Goal: Transaction & Acquisition: Purchase product/service

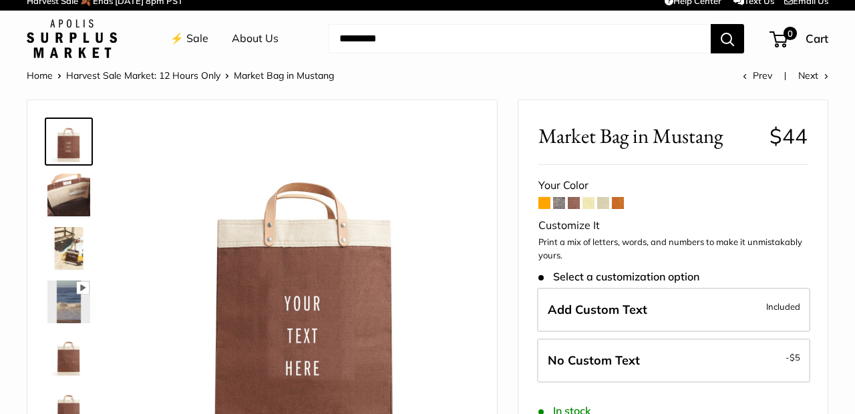
scroll to position [13, 0]
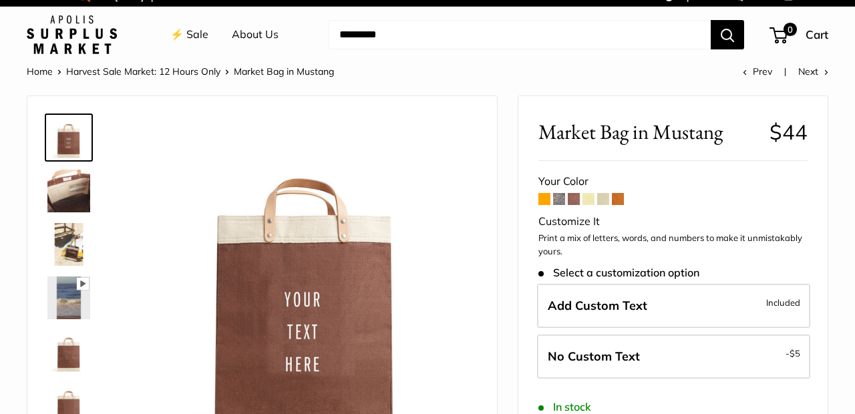
click at [561, 196] on span at bounding box center [559, 199] width 12 height 12
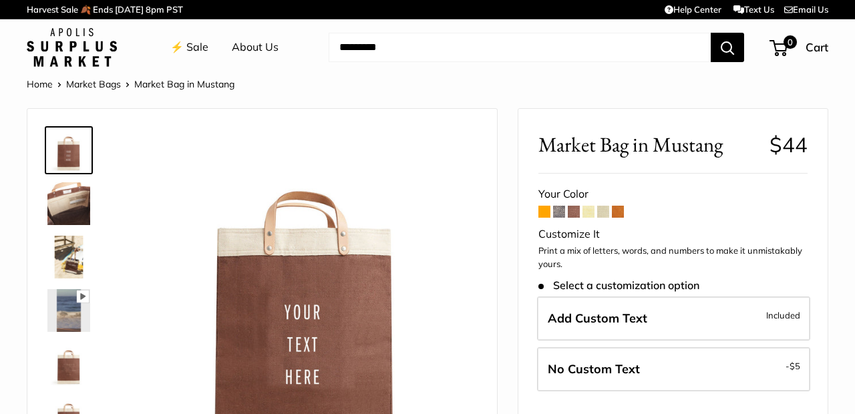
click at [587, 212] on span at bounding box center [589, 212] width 12 height 12
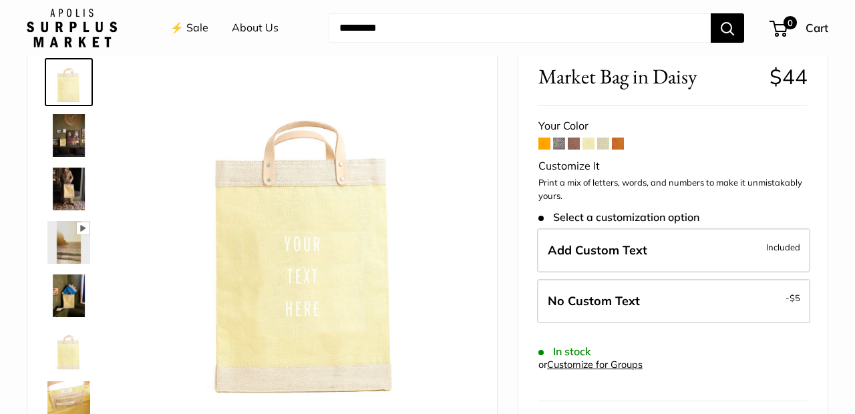
scroll to position [69, 0]
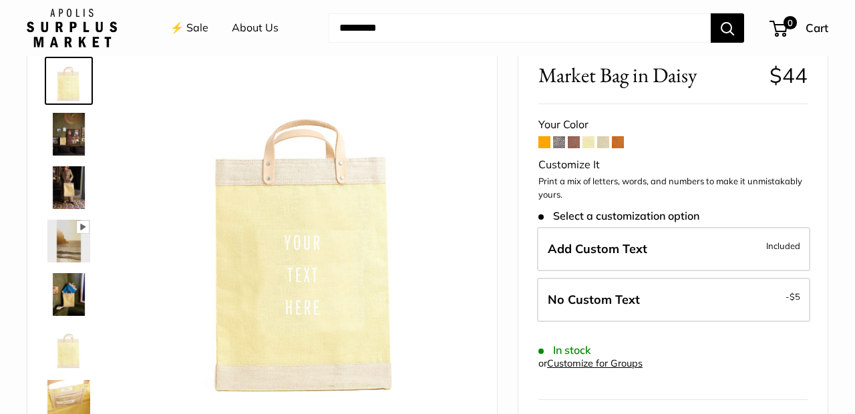
click at [607, 144] on span at bounding box center [603, 142] width 12 height 12
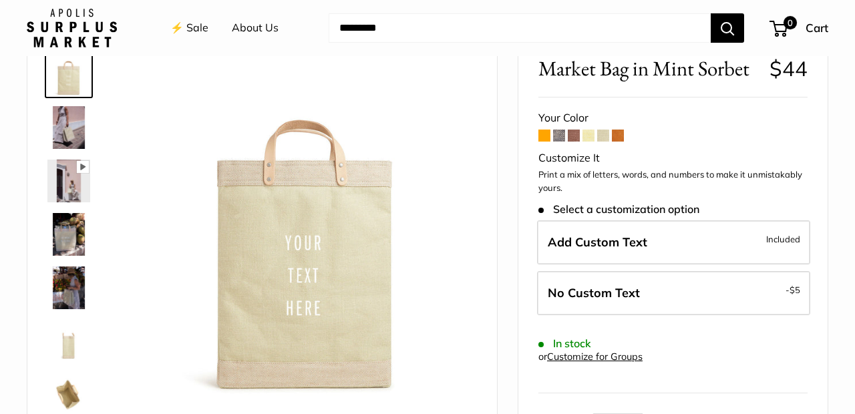
scroll to position [77, 0]
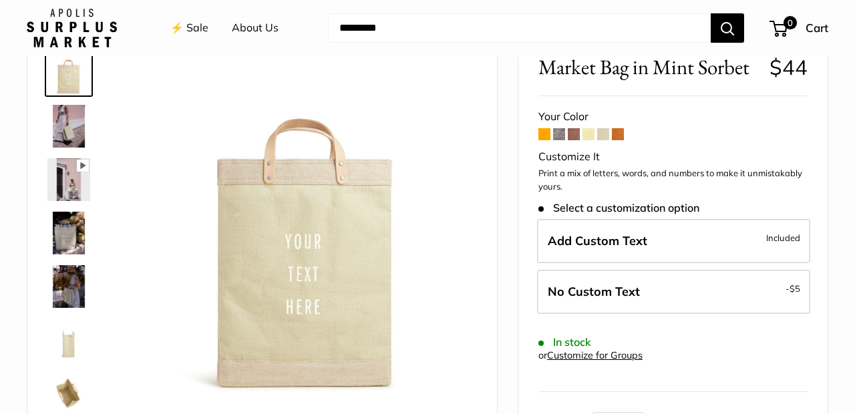
click at [621, 134] on span at bounding box center [618, 134] width 12 height 12
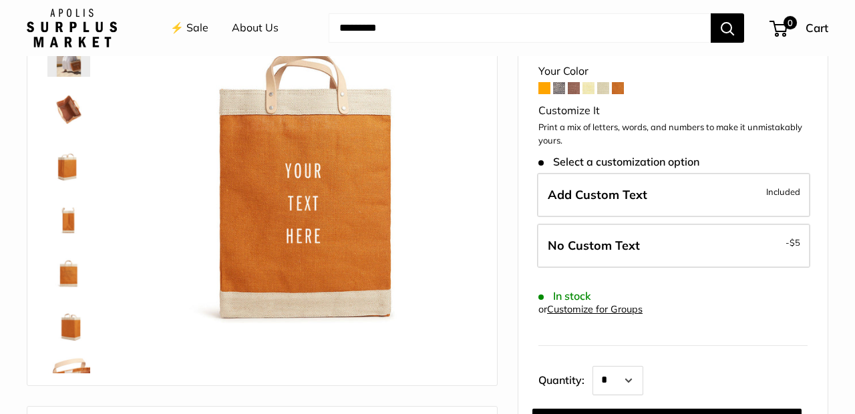
scroll to position [150, 0]
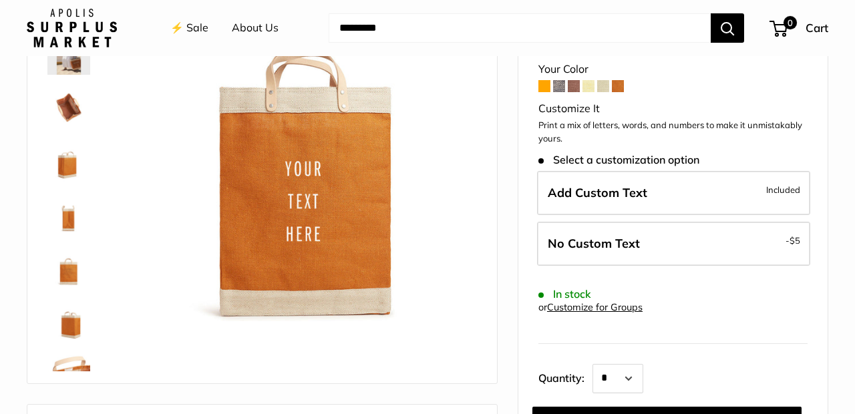
click at [573, 80] on span at bounding box center [574, 86] width 12 height 12
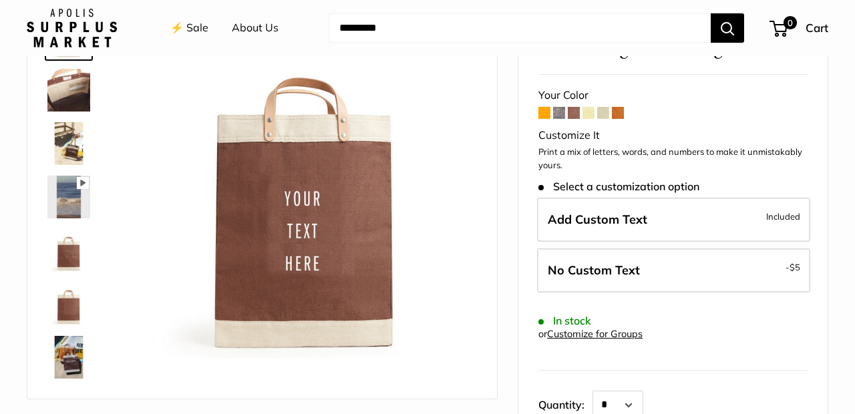
scroll to position [80, 0]
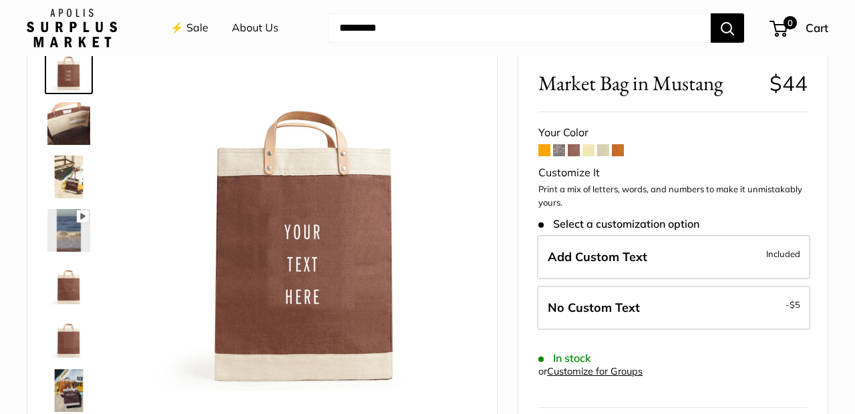
click at [188, 29] on link "⚡️ Sale" at bounding box center [189, 28] width 38 height 20
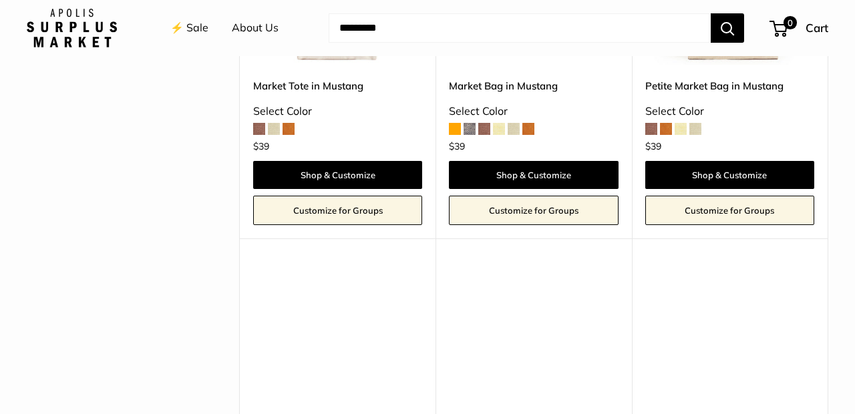
scroll to position [1179, 0]
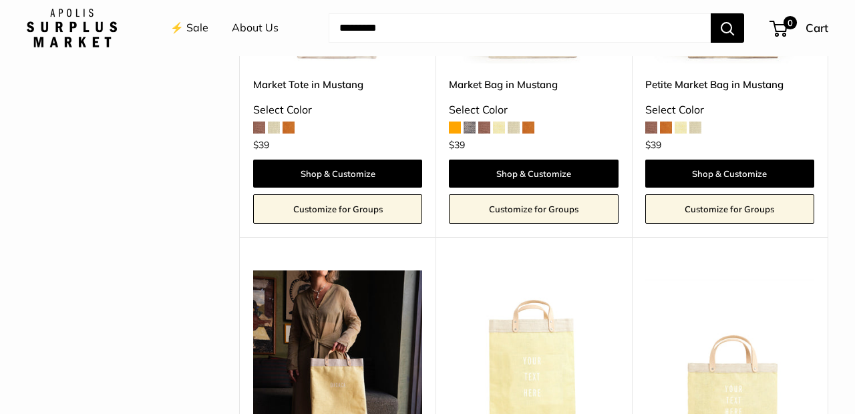
click at [534, 194] on link "Customize for Groups" at bounding box center [533, 208] width 169 height 29
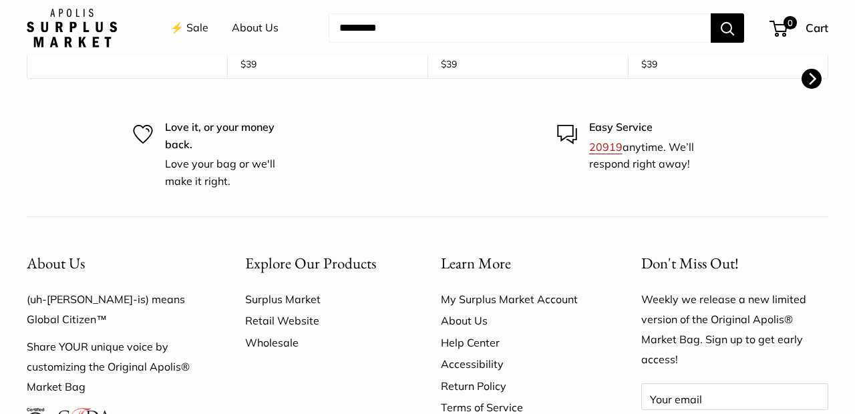
scroll to position [971, 0]
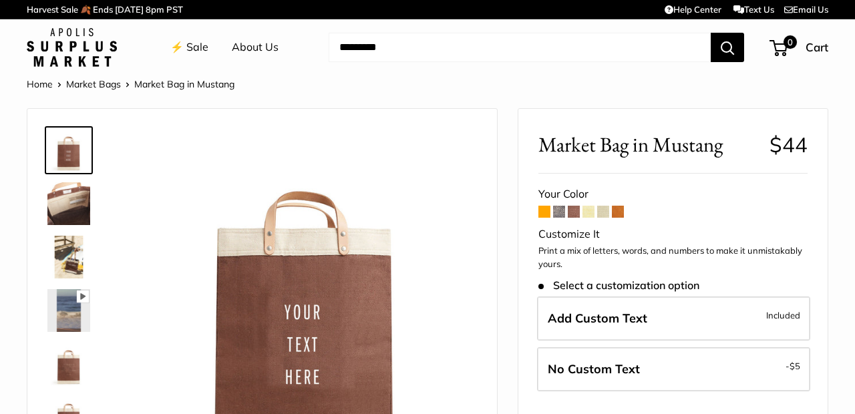
click at [35, 82] on link "Home" at bounding box center [40, 84] width 26 height 12
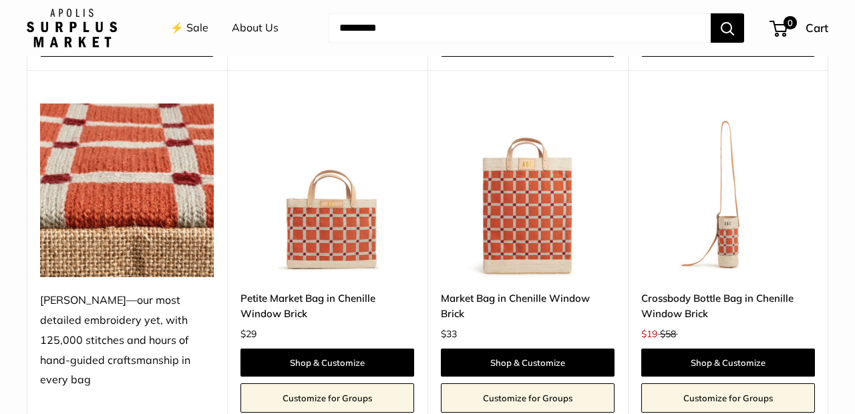
scroll to position [1625, 0]
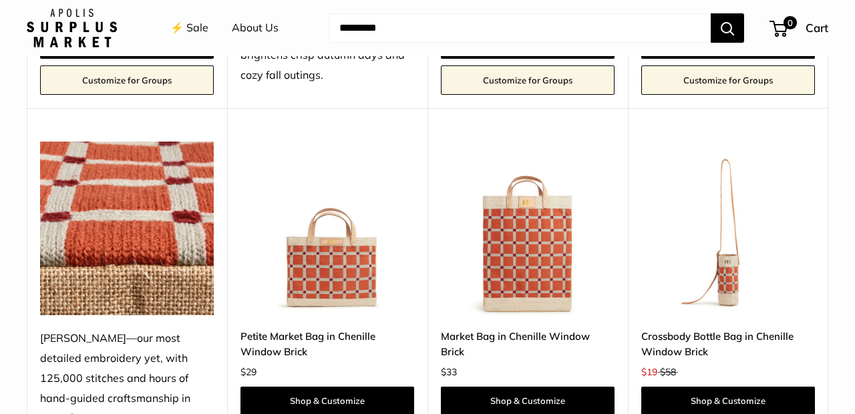
click at [365, 23] on input "Search..." at bounding box center [520, 27] width 382 height 29
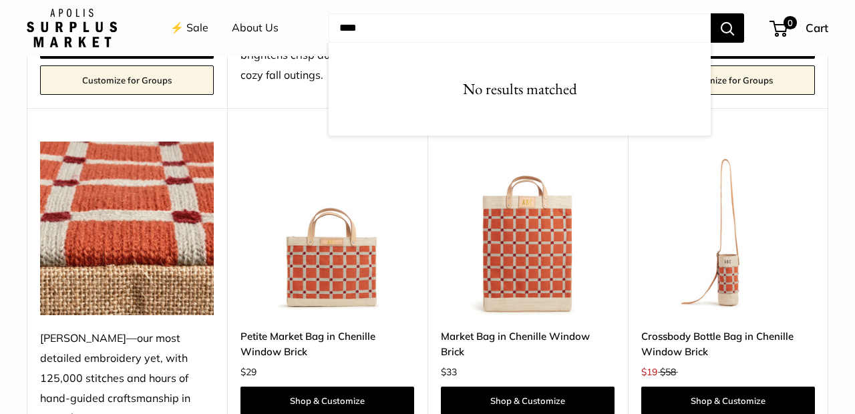
type input "****"
click at [727, 27] on button "Search" at bounding box center [727, 27] width 33 height 29
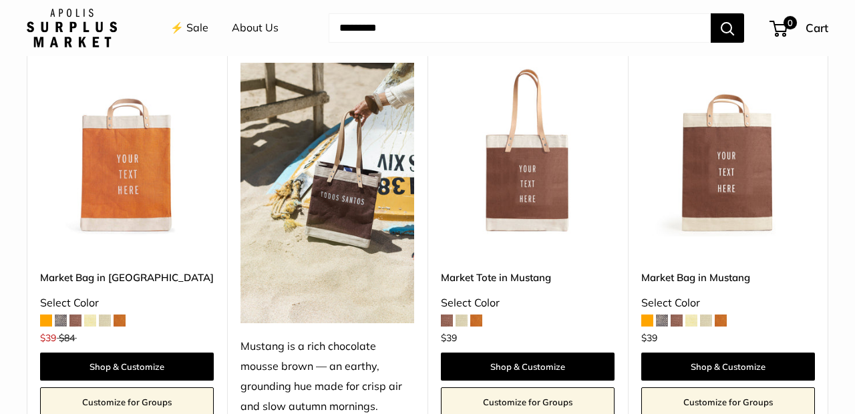
scroll to position [925, 0]
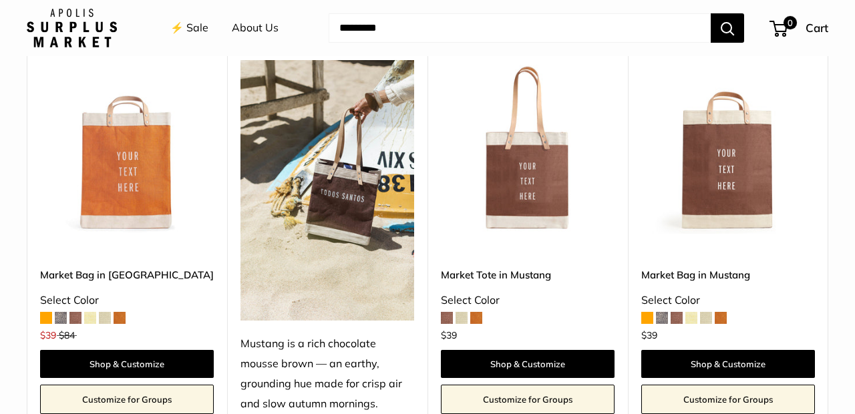
click at [0, 0] on img at bounding box center [0, 0] width 0 height 0
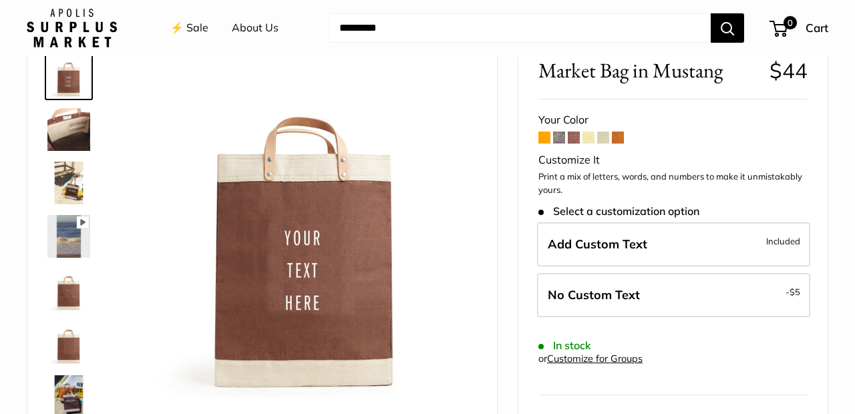
scroll to position [75, 0]
click at [69, 126] on img at bounding box center [68, 129] width 43 height 43
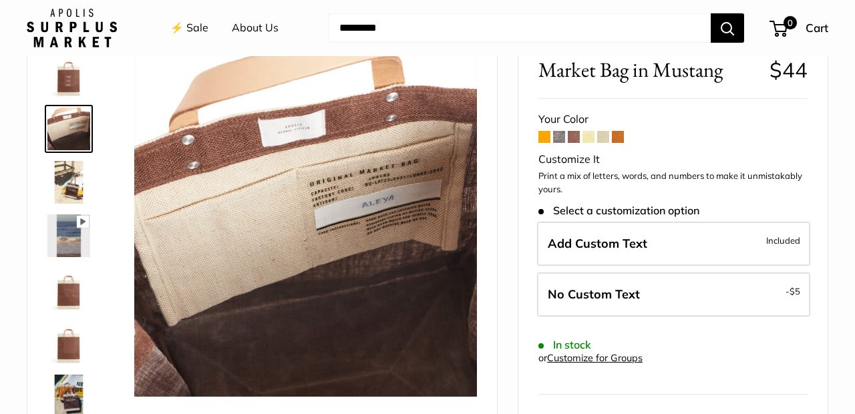
click at [80, 176] on img at bounding box center [68, 182] width 43 height 43
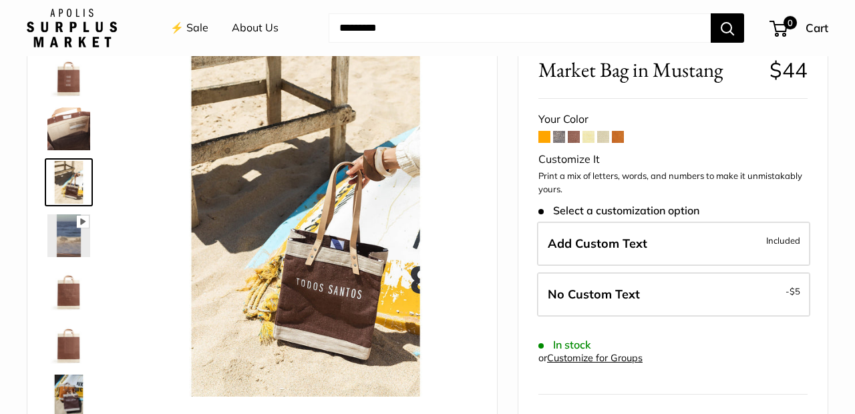
click at [73, 222] on img at bounding box center [68, 235] width 43 height 43
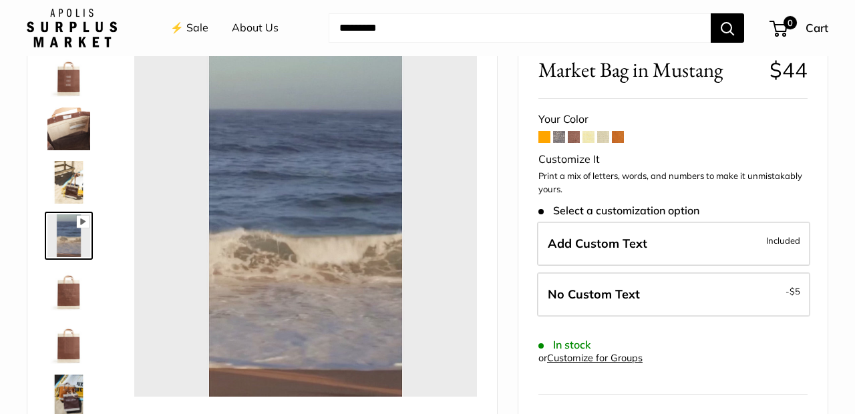
type input "*"
click at [65, 294] on img at bounding box center [68, 289] width 43 height 43
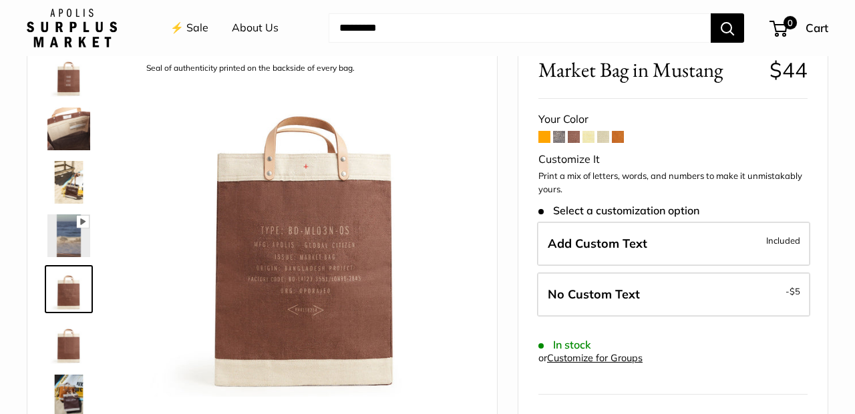
click at [65, 349] on img at bounding box center [68, 342] width 43 height 43
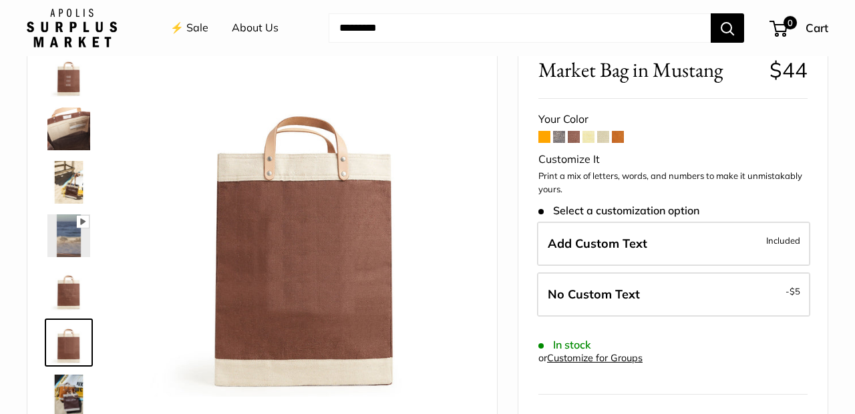
click at [75, 385] on img at bounding box center [68, 396] width 43 height 43
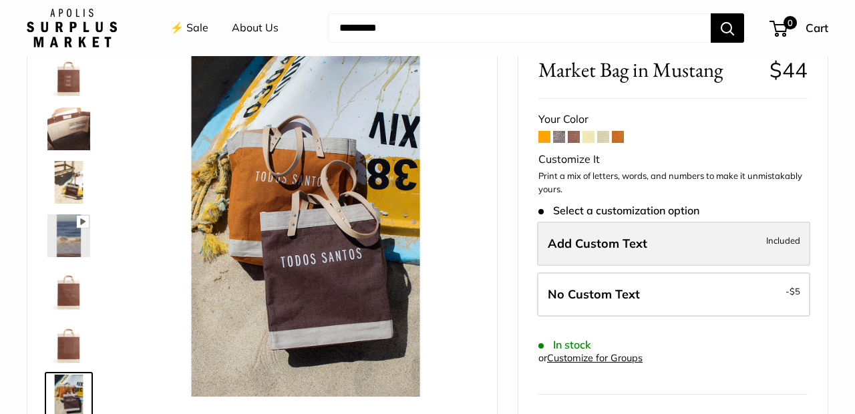
click at [712, 246] on label "Add Custom Text Included" at bounding box center [673, 244] width 273 height 44
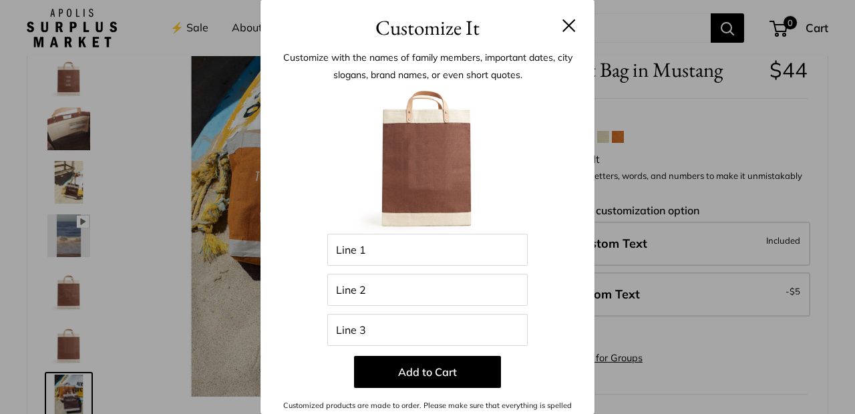
click at [573, 23] on button at bounding box center [569, 25] width 13 height 13
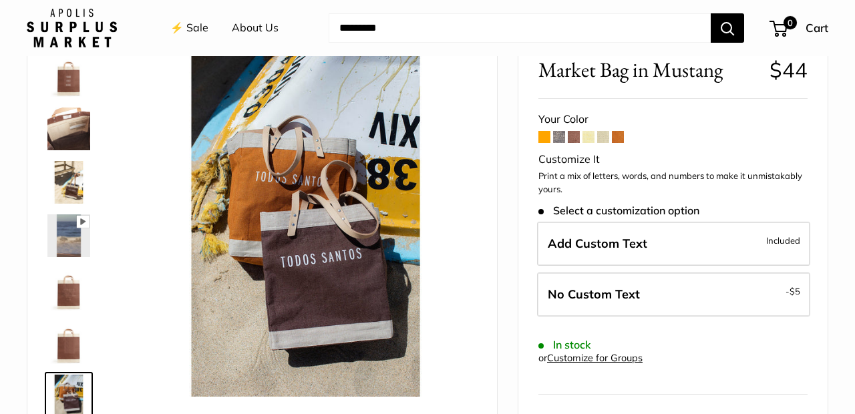
click at [606, 352] on link "Customize for Groups" at bounding box center [595, 358] width 96 height 12
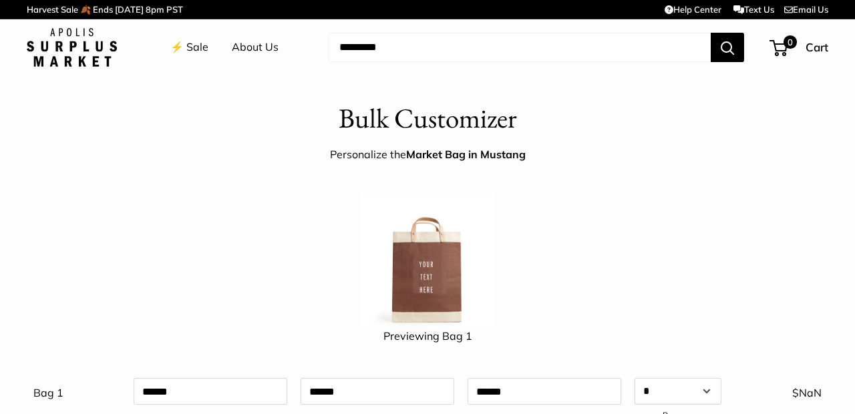
click at [851, 388] on div "Previewing Bag 1 Bag 1 Qty * * * * * * * * * ** ** ** ** ** ** ** ** ** ** ** *…" at bounding box center [427, 380] width 855 height 384
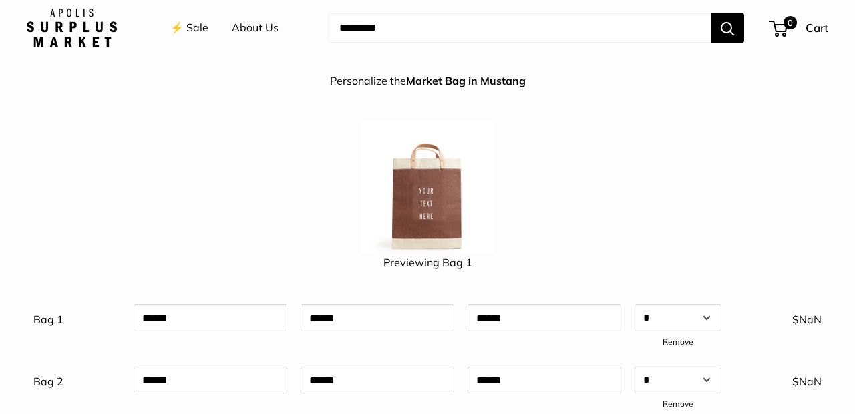
scroll to position [282, 0]
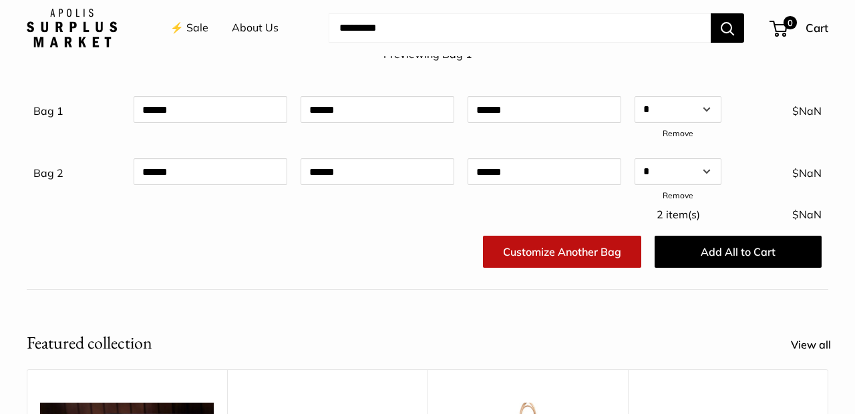
drag, startPoint x: 851, startPoint y: 387, endPoint x: 812, endPoint y: 453, distance: 76.4
click at [258, 215] on div at bounding box center [210, 215] width 167 height 31
drag, startPoint x: 706, startPoint y: 365, endPoint x: 675, endPoint y: 400, distance: 46.8
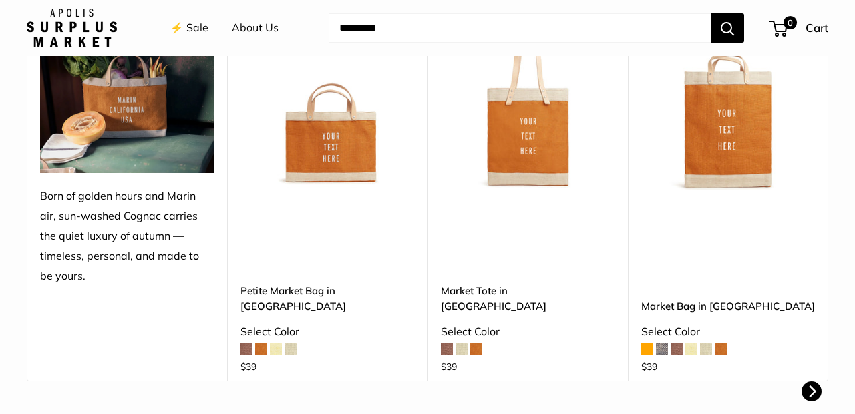
scroll to position [669, 0]
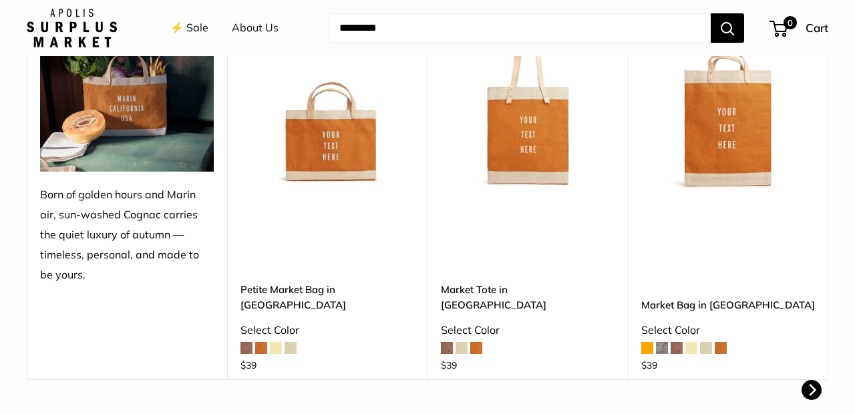
click at [629, 350] on section "**********" at bounding box center [427, 162] width 855 height 438
click at [628, 350] on div "Upgrade: Next Day Fulfillment Customizable Text Short Handle New Market Bag in …" at bounding box center [728, 181] width 200 height 398
click at [662, 350] on span at bounding box center [662, 348] width 12 height 12
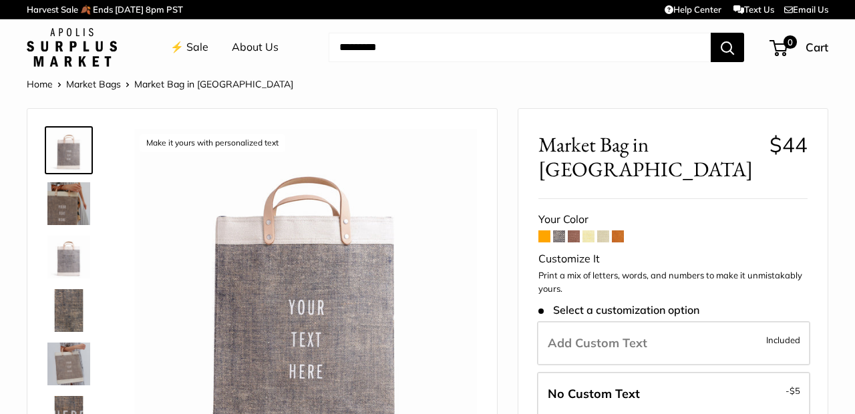
click at [573, 230] on span at bounding box center [574, 236] width 12 height 12
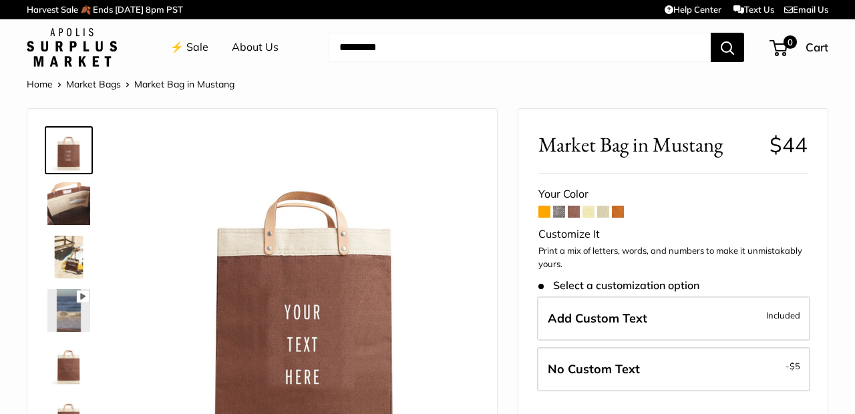
click at [589, 212] on span at bounding box center [589, 212] width 12 height 12
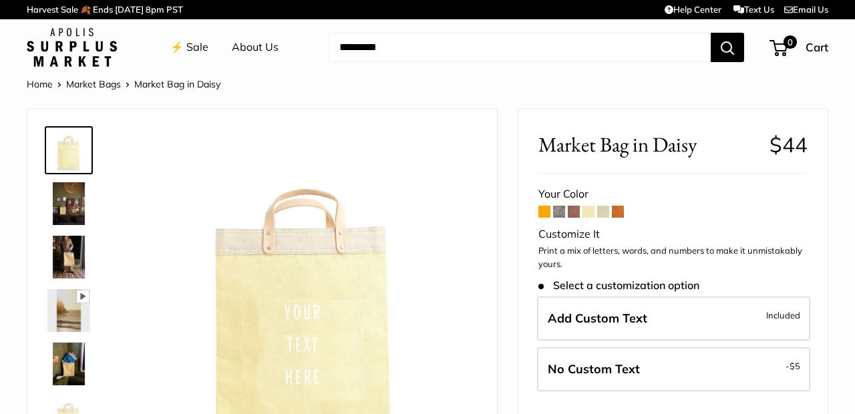
click at [602, 214] on span at bounding box center [603, 212] width 12 height 12
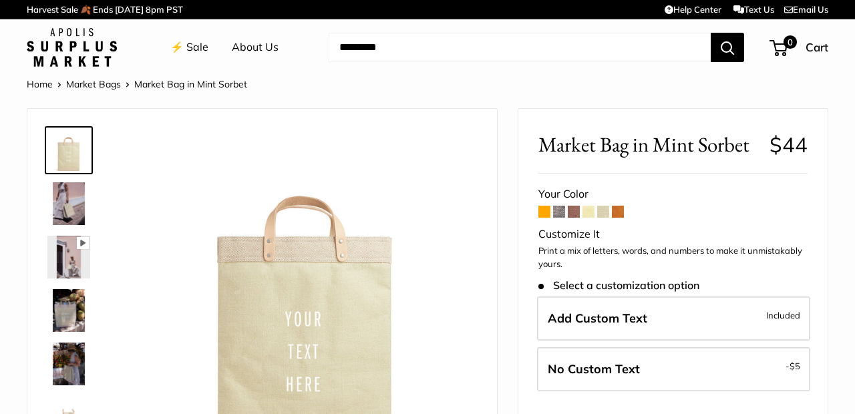
click at [621, 212] on span at bounding box center [618, 212] width 12 height 12
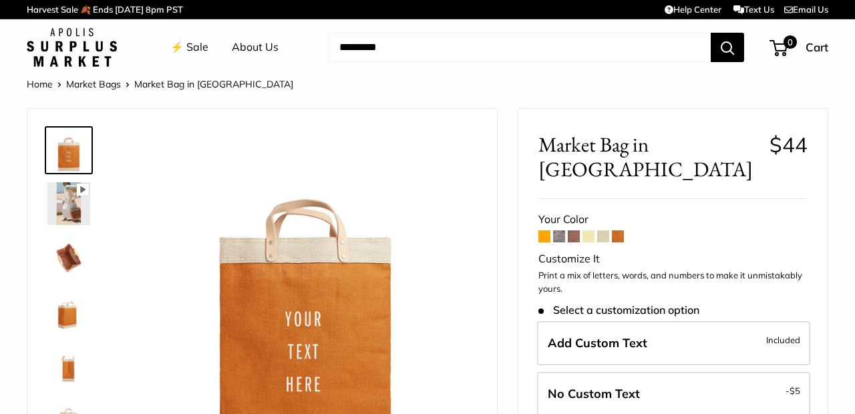
click at [546, 230] on span at bounding box center [544, 236] width 12 height 12
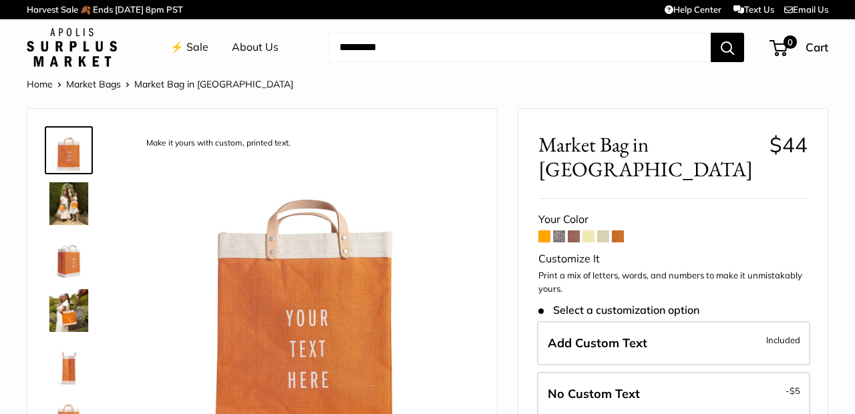
click at [559, 230] on span at bounding box center [559, 236] width 12 height 12
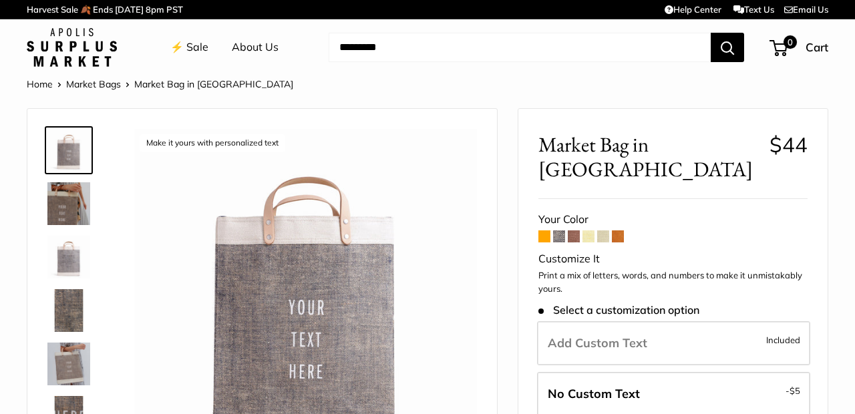
click at [573, 230] on span at bounding box center [574, 236] width 12 height 12
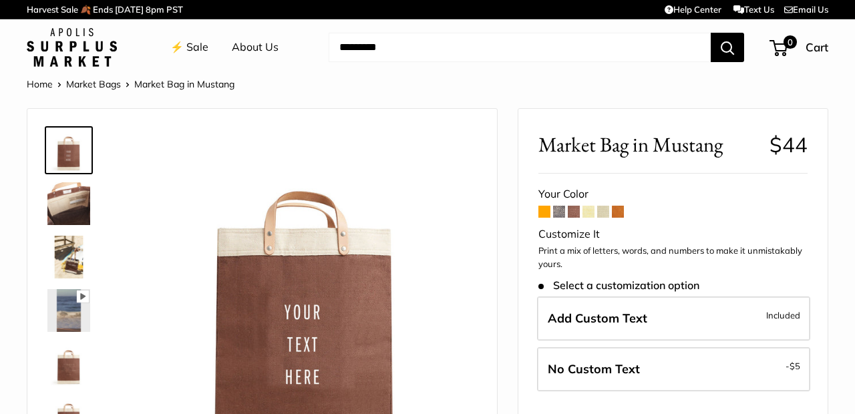
click at [587, 214] on span at bounding box center [589, 212] width 12 height 12
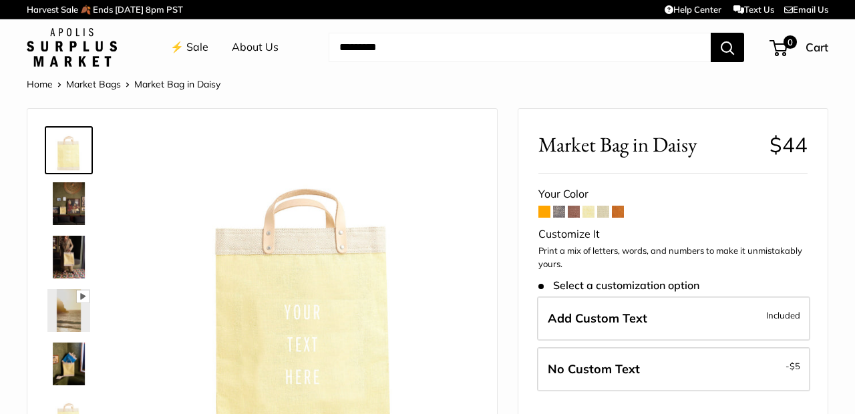
click at [65, 366] on img at bounding box center [68, 364] width 43 height 43
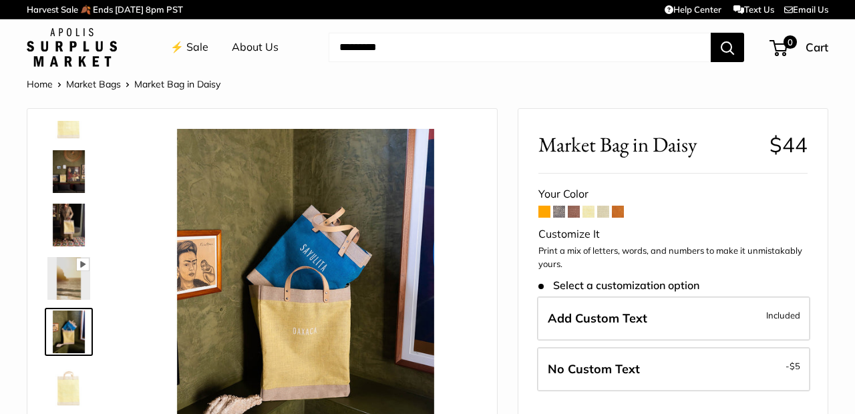
click at [603, 211] on span at bounding box center [603, 212] width 12 height 12
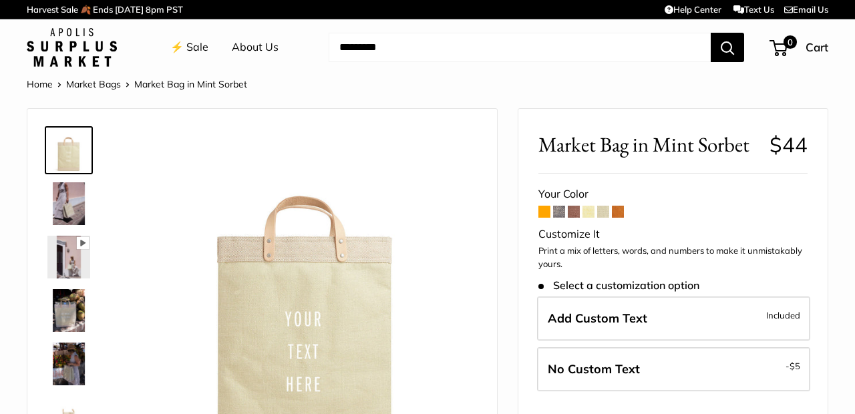
click at [620, 212] on span at bounding box center [618, 212] width 12 height 12
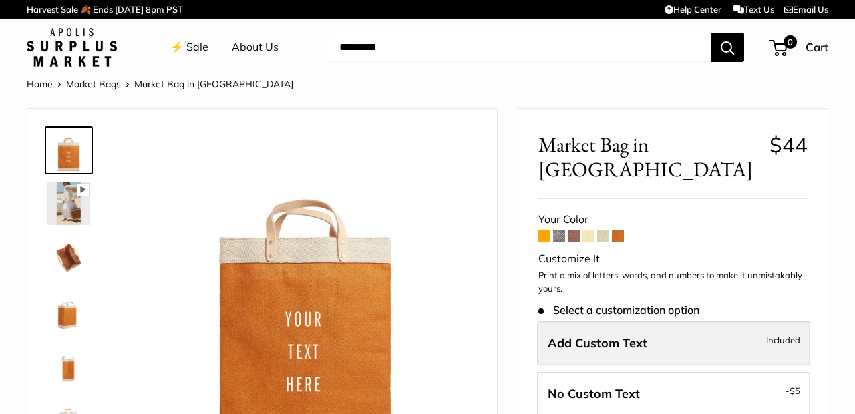
click at [706, 321] on label "Add Custom Text Included" at bounding box center [673, 343] width 273 height 44
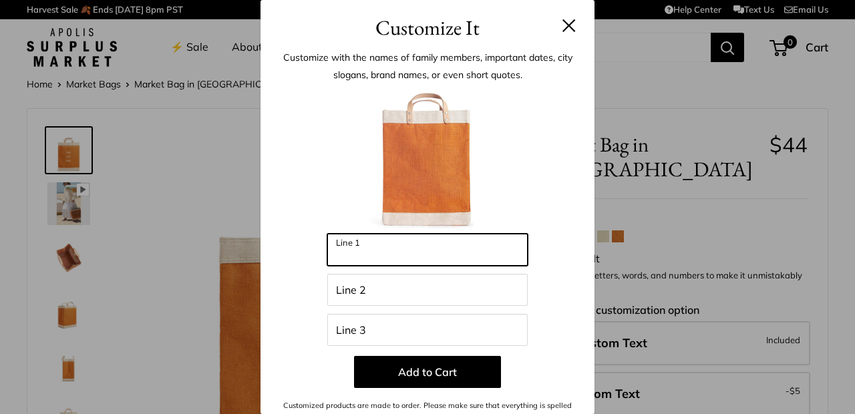
click at [446, 247] on input "Line 1" at bounding box center [427, 250] width 200 height 32
type input "****"
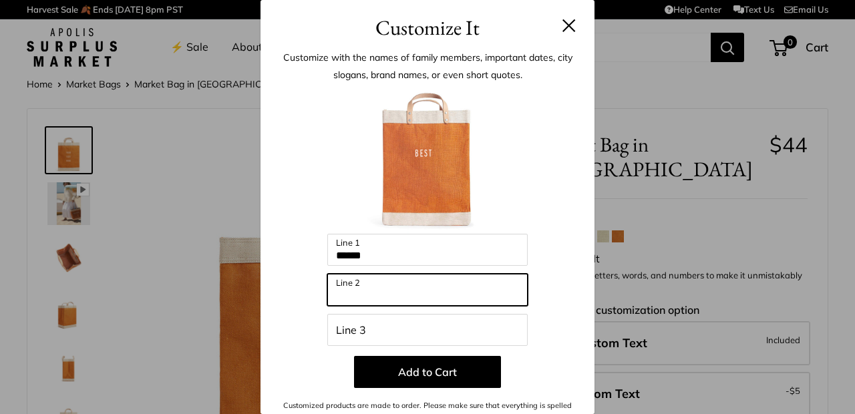
click at [345, 295] on input "Line 2" at bounding box center [427, 290] width 200 height 32
type input "******"
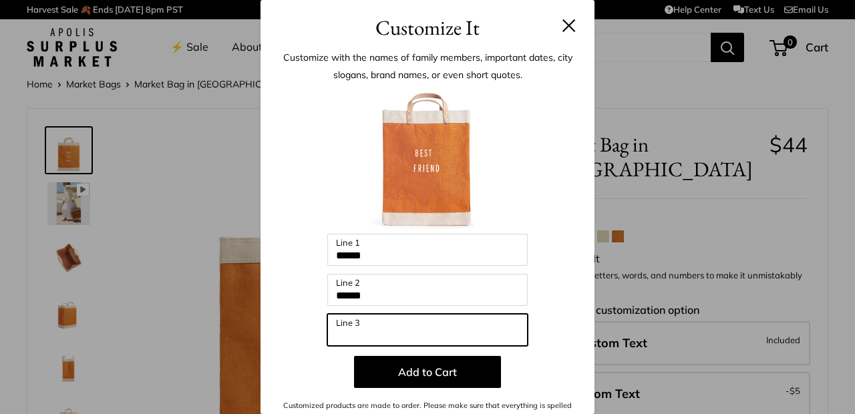
click at [330, 327] on input "Line 3" at bounding box center [427, 330] width 200 height 32
type input "*******"
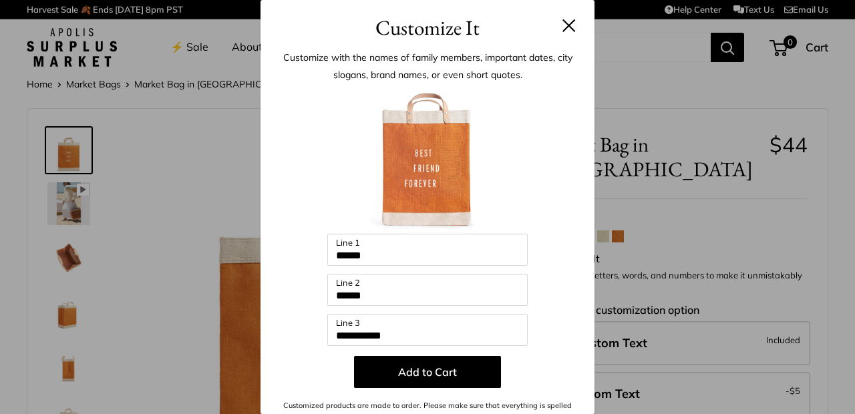
click at [186, 235] on div "Customize It Customize with the names of family members, important dates, city …" at bounding box center [427, 207] width 855 height 414
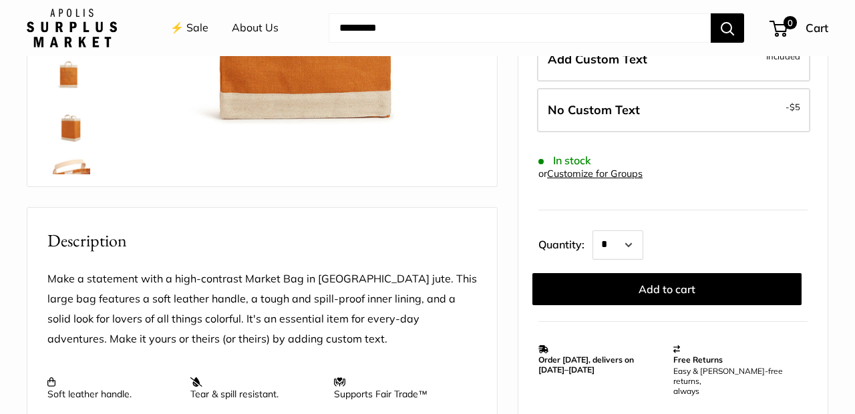
scroll to position [387, 0]
